Goal: Task Accomplishment & Management: Use online tool/utility

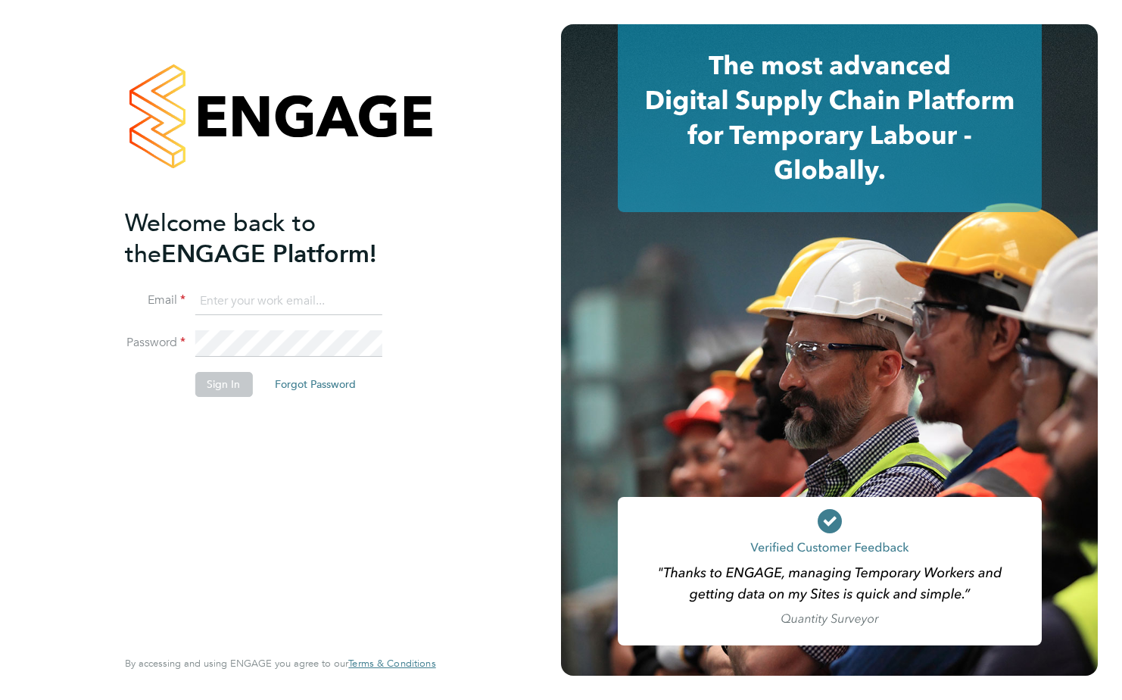
type input "[PERSON_NAME][EMAIL_ADDRESS][PERSON_NAME][DOMAIN_NAME]"
click at [214, 384] on button "Sign In" at bounding box center [224, 384] width 58 height 24
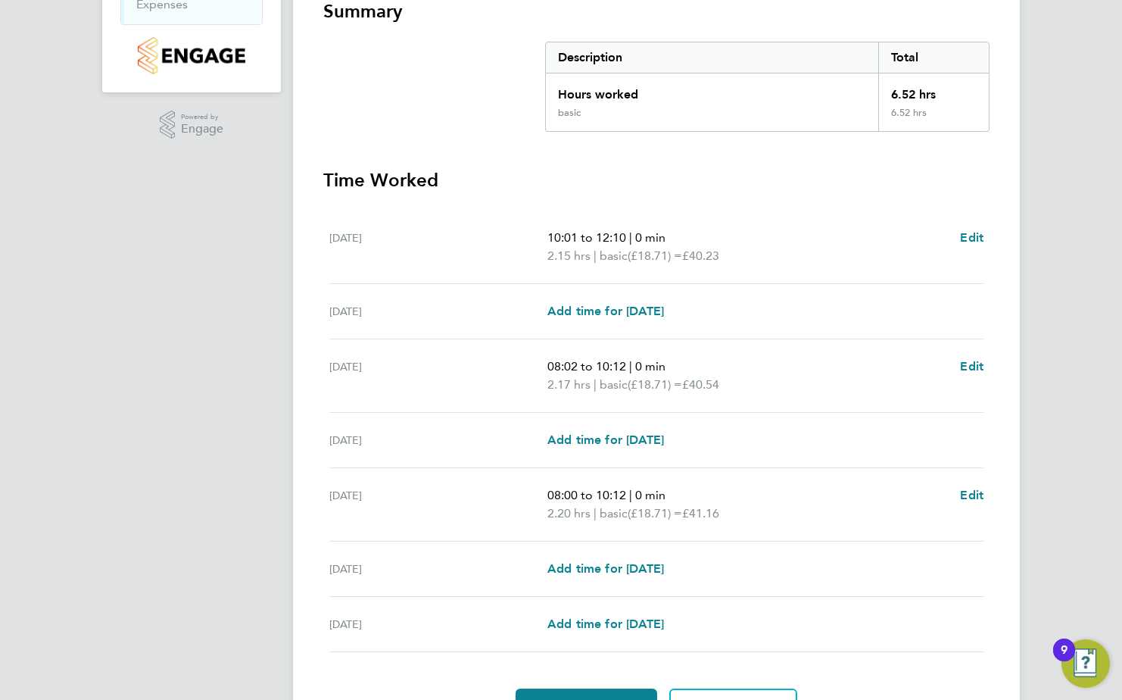
scroll to position [370, 0]
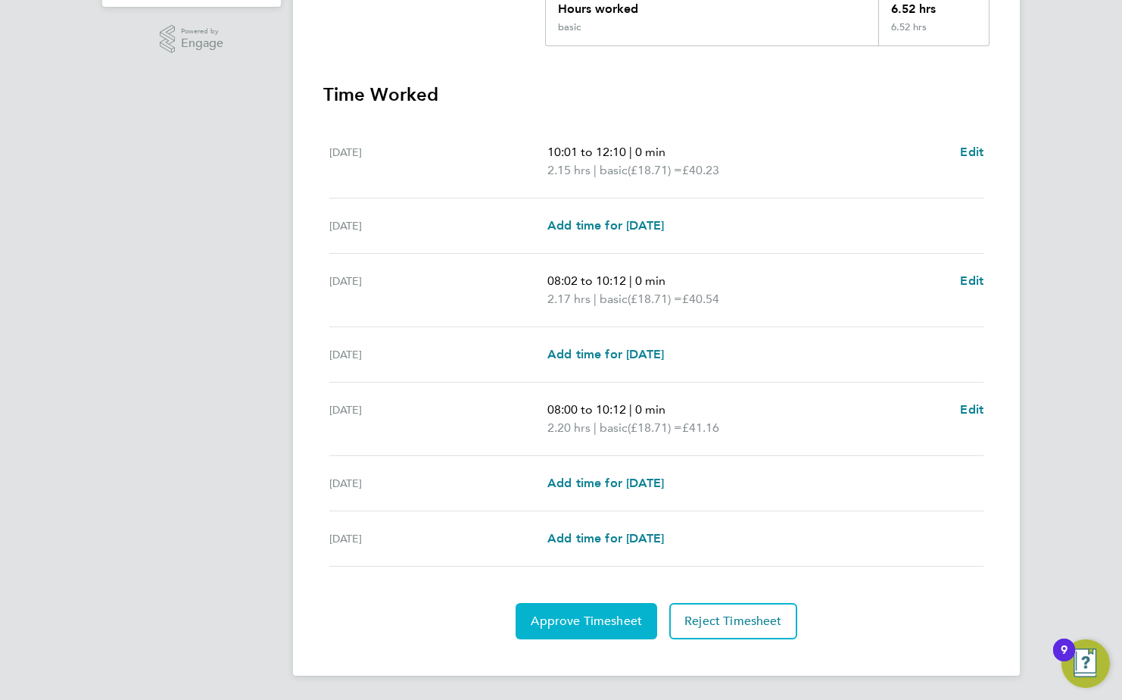
click at [600, 616] on span "Approve Timesheet" at bounding box center [586, 620] width 111 height 15
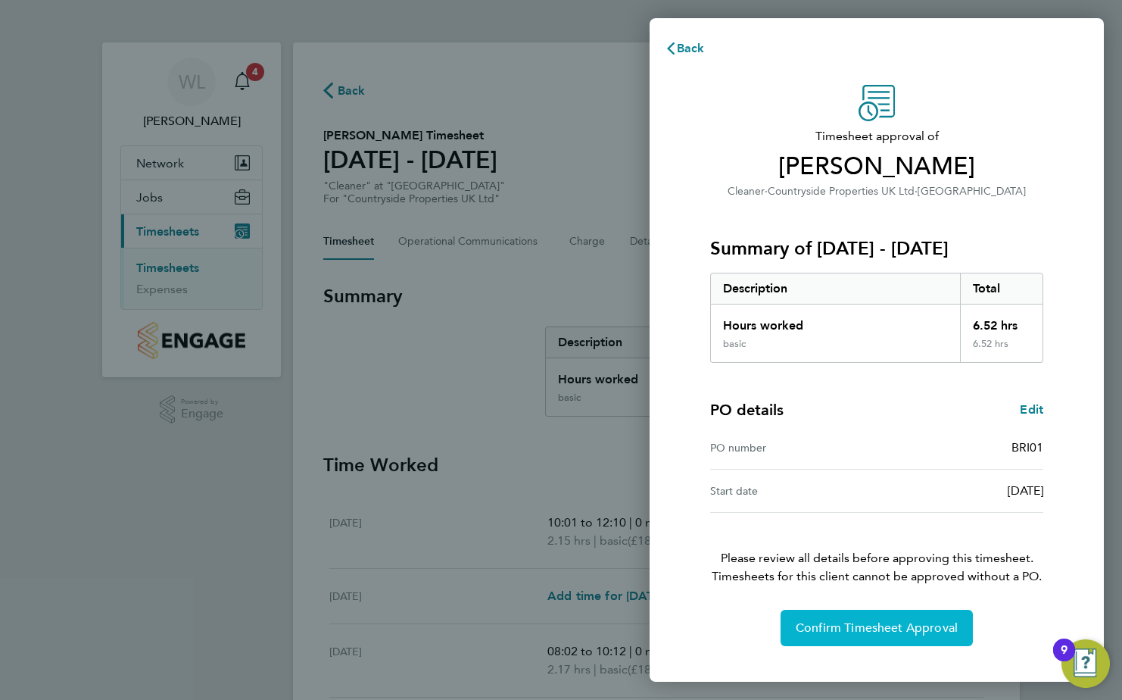
click at [847, 635] on span "Confirm Timesheet Approval" at bounding box center [877, 627] width 162 height 15
